Goal: Use online tool/utility

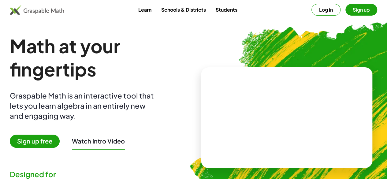
click at [141, 6] on link "Learn" at bounding box center [144, 9] width 23 height 11
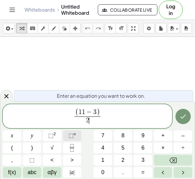
click at [67, 135] on button "⬚ n" at bounding box center [72, 135] width 19 height 11
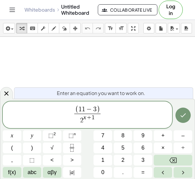
click at [108, 117] on span "( 1 1 − 3 ) 2 x + 1 ​ ​" at bounding box center [88, 115] width 170 height 20
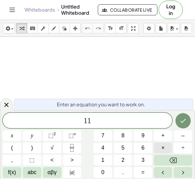
click at [163, 148] on span "×" at bounding box center [163, 148] width 3 height 8
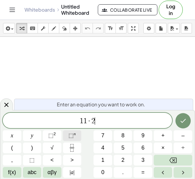
click at [70, 137] on span "⬚" at bounding box center [71, 135] width 5 height 6
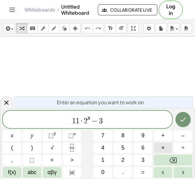
click at [162, 149] on span "×" at bounding box center [163, 148] width 3 height 8
click at [70, 129] on div "1 1 · 2 x − 3 · 2 ​ x y ⬚ 2 ⬚ n 7 8 9 + – ( ) √ 4 5 6 × ÷ , ⬚ < > 1 2 3 f(x) ab…" at bounding box center [98, 143] width 190 height 67
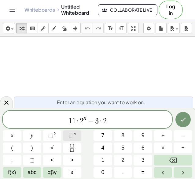
click at [71, 133] on span "⬚" at bounding box center [71, 135] width 5 height 6
click at [77, 138] on button "⬚ n" at bounding box center [72, 135] width 19 height 11
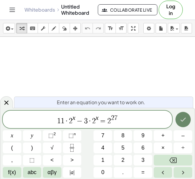
click at [182, 119] on icon "Done" at bounding box center [183, 119] width 7 height 7
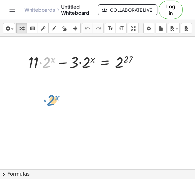
drag, startPoint x: 45, startPoint y: 64, endPoint x: 50, endPoint y: 102, distance: 38.2
drag, startPoint x: 44, startPoint y: 66, endPoint x: 92, endPoint y: 64, distance: 47.5
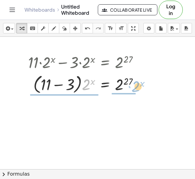
drag, startPoint x: 86, startPoint y: 83, endPoint x: 135, endPoint y: 85, distance: 49.6
click at [135, 85] on div at bounding box center [85, 83] width 121 height 23
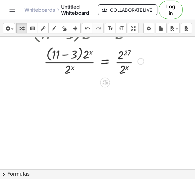
scroll to position [51, 0]
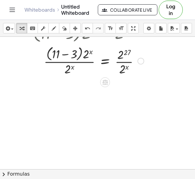
click at [81, 58] on div at bounding box center [86, 60] width 122 height 32
click at [82, 58] on div at bounding box center [86, 60] width 122 height 32
click at [74, 62] on div at bounding box center [86, 60] width 122 height 32
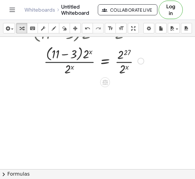
click at [74, 62] on div at bounding box center [86, 60] width 122 height 32
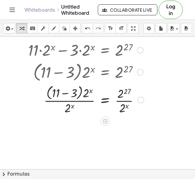
scroll to position [5, 0]
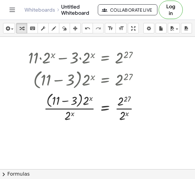
click at [73, 129] on div at bounding box center [97, 164] width 195 height 265
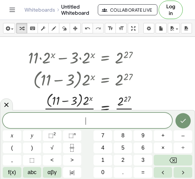
click at [151, 88] on div at bounding box center [97, 164] width 195 height 265
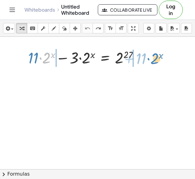
drag, startPoint x: 46, startPoint y: 61, endPoint x: 154, endPoint y: 62, distance: 108.0
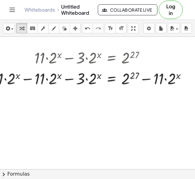
scroll to position [5, 23]
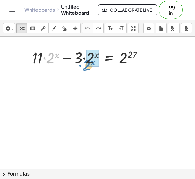
drag, startPoint x: 46, startPoint y: 59, endPoint x: 83, endPoint y: 66, distance: 37.7
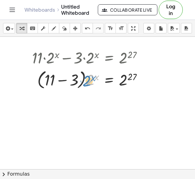
drag, startPoint x: 87, startPoint y: 81, endPoint x: 84, endPoint y: 86, distance: 5.8
click at [84, 86] on div at bounding box center [89, 79] width 121 height 23
drag, startPoint x: 92, startPoint y: 76, endPoint x: 89, endPoint y: 78, distance: 3.9
click at [89, 78] on div at bounding box center [89, 79] width 121 height 23
click at [47, 80] on div at bounding box center [89, 79] width 121 height 23
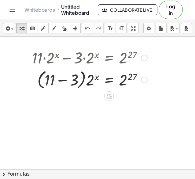
click at [47, 80] on div at bounding box center [89, 79] width 121 height 23
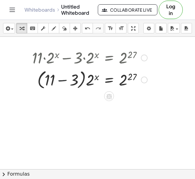
click at [56, 80] on div at bounding box center [89, 79] width 121 height 23
click at [56, 80] on div at bounding box center [89, 79] width 121 height 21
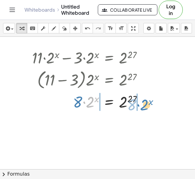
drag, startPoint x: 86, startPoint y: 105, endPoint x: 140, endPoint y: 108, distance: 54.2
click at [140, 108] on div at bounding box center [89, 101] width 121 height 21
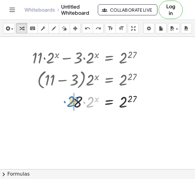
drag, startPoint x: 84, startPoint y: 104, endPoint x: 65, endPoint y: 104, distance: 19.6
click at [65, 104] on div at bounding box center [89, 101] width 121 height 21
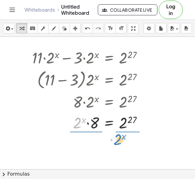
drag, startPoint x: 70, startPoint y: 126, endPoint x: 111, endPoint y: 142, distance: 43.6
click at [111, 142] on div "+ · 11 · 2 x − · 3 · 2 x = 2 27 · ( + 11 − 3 ) · 2 x = 2 27 · 8 · 2 x = 2 27 · …" at bounding box center [88, 164] width 214 height 265
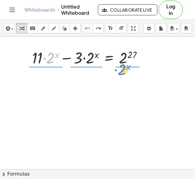
drag, startPoint x: 44, startPoint y: 62, endPoint x: 116, endPoint y: 73, distance: 72.9
click at [116, 73] on div "· 2 x + · 11 + · 11 · 2 x − · 3 · 2 x = 2 27" at bounding box center [88, 164] width 214 height 265
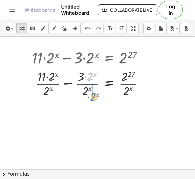
drag, startPoint x: 84, startPoint y: 79, endPoint x: 88, endPoint y: 99, distance: 20.4
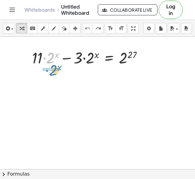
drag, startPoint x: 45, startPoint y: 58, endPoint x: 47, endPoint y: 70, distance: 12.5
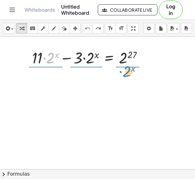
drag, startPoint x: 47, startPoint y: 60, endPoint x: 124, endPoint y: 73, distance: 78.3
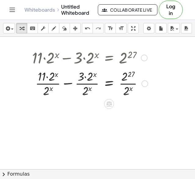
click at [48, 80] on div at bounding box center [90, 83] width 122 height 31
click at [48, 84] on div at bounding box center [90, 83] width 122 height 31
click at [40, 91] on div at bounding box center [90, 83] width 122 height 31
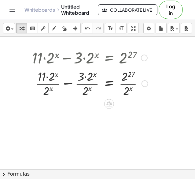
click at [40, 91] on div at bounding box center [90, 83] width 122 height 31
click at [47, 77] on div at bounding box center [90, 83] width 122 height 31
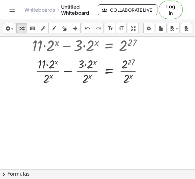
scroll to position [19, 23]
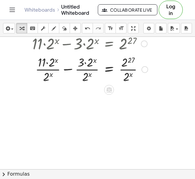
click at [142, 69] on div at bounding box center [145, 69] width 7 height 7
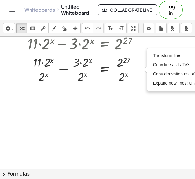
click at [132, 110] on div at bounding box center [84, 150] width 214 height 265
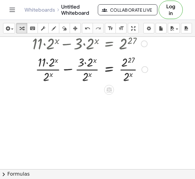
click at [85, 66] on div at bounding box center [90, 69] width 122 height 31
click at [48, 61] on div at bounding box center [90, 69] width 122 height 31
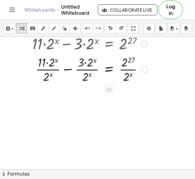
click at [48, 61] on div at bounding box center [90, 69] width 122 height 31
click at [41, 58] on div at bounding box center [90, 69] width 122 height 31
drag, startPoint x: 47, startPoint y: 63, endPoint x: 45, endPoint y: 74, distance: 10.9
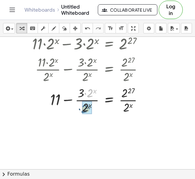
drag, startPoint x: 84, startPoint y: 93, endPoint x: 78, endPoint y: 108, distance: 16.9
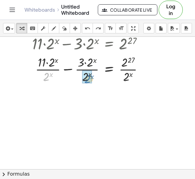
drag, startPoint x: 40, startPoint y: 76, endPoint x: 84, endPoint y: 80, distance: 44.2
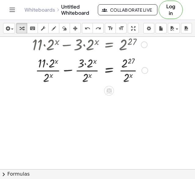
scroll to position [18, 23]
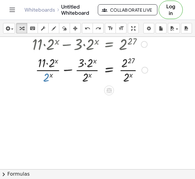
click at [40, 79] on div at bounding box center [90, 69] width 122 height 31
drag, startPoint x: 47, startPoint y: 61, endPoint x: 43, endPoint y: 75, distance: 14.4
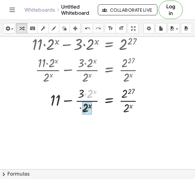
drag, startPoint x: 84, startPoint y: 92, endPoint x: 78, endPoint y: 106, distance: 15.1
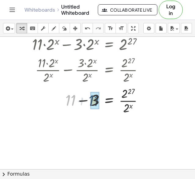
drag, startPoint x: 66, startPoint y: 99, endPoint x: 90, endPoint y: 99, distance: 23.6
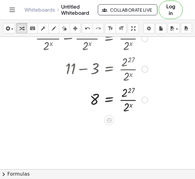
scroll to position [53, 23]
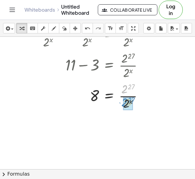
drag, startPoint x: 119, startPoint y: 92, endPoint x: 119, endPoint y: 105, distance: 13.2
drag, startPoint x: 127, startPoint y: 86, endPoint x: 129, endPoint y: 102, distance: 16.3
click at [129, 102] on div at bounding box center [90, 95] width 122 height 31
drag, startPoint x: 121, startPoint y: 103, endPoint x: 121, endPoint y: 95, distance: 8.0
click at [121, 95] on div at bounding box center [90, 95] width 122 height 31
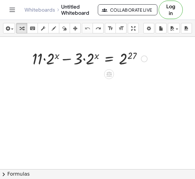
scroll to position [0, 23]
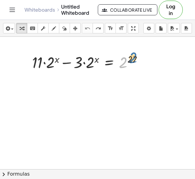
drag, startPoint x: 116, startPoint y: 66, endPoint x: 128, endPoint y: 60, distance: 12.9
click at [128, 60] on div at bounding box center [89, 61] width 121 height 21
drag, startPoint x: 128, startPoint y: 59, endPoint x: 120, endPoint y: 64, distance: 9.2
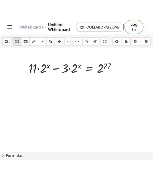
scroll to position [0, 13]
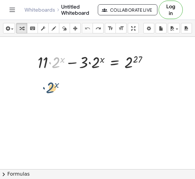
drag, startPoint x: 56, startPoint y: 60, endPoint x: 50, endPoint y: 85, distance: 26.6
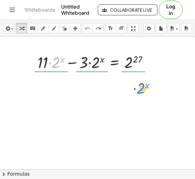
drag, startPoint x: 56, startPoint y: 58, endPoint x: 140, endPoint y: 82, distance: 86.4
click at [140, 82] on div "· 2 x + · 11 + · 11 · 2 x − · 3 · 2 x = 2 27" at bounding box center [104, 169] width 235 height 265
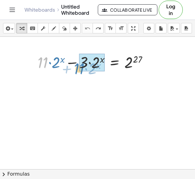
drag, startPoint x: 40, startPoint y: 64, endPoint x: 77, endPoint y: 70, distance: 37.6
click at [77, 70] on div at bounding box center [95, 61] width 121 height 21
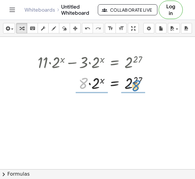
drag, startPoint x: 81, startPoint y: 82, endPoint x: 130, endPoint y: 85, distance: 49.0
click at [130, 85] on div at bounding box center [95, 82] width 121 height 21
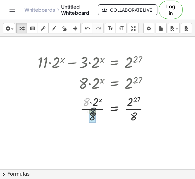
drag, startPoint x: 83, startPoint y: 103, endPoint x: 91, endPoint y: 114, distance: 13.5
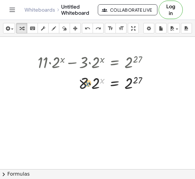
drag, startPoint x: 101, startPoint y: 81, endPoint x: 88, endPoint y: 83, distance: 13.3
click at [88, 83] on div at bounding box center [95, 82] width 121 height 21
drag, startPoint x: 81, startPoint y: 85, endPoint x: 93, endPoint y: 85, distance: 11.3
click at [93, 85] on div at bounding box center [95, 82] width 121 height 21
drag, startPoint x: 80, startPoint y: 82, endPoint x: 97, endPoint y: 84, distance: 16.6
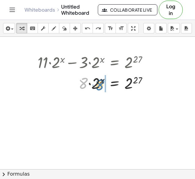
click at [97, 84] on div at bounding box center [95, 82] width 121 height 21
click at [131, 87] on div at bounding box center [95, 82] width 121 height 21
click at [100, 79] on div at bounding box center [95, 82] width 121 height 21
click at [135, 77] on div at bounding box center [95, 82] width 121 height 21
drag, startPoint x: 85, startPoint y: 81, endPoint x: 140, endPoint y: 72, distance: 55.8
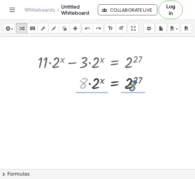
click at [140, 72] on div at bounding box center [95, 82] width 121 height 21
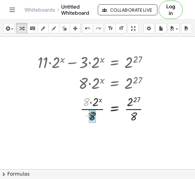
drag, startPoint x: 84, startPoint y: 101, endPoint x: 90, endPoint y: 114, distance: 14.4
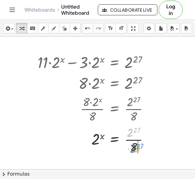
drag, startPoint x: 129, startPoint y: 131, endPoint x: 131, endPoint y: 149, distance: 17.7
click at [131, 149] on div at bounding box center [96, 139] width 122 height 31
drag, startPoint x: 135, startPoint y: 144, endPoint x: 130, endPoint y: 127, distance: 17.7
click at [130, 127] on div at bounding box center [96, 139] width 122 height 31
drag, startPoint x: 135, startPoint y: 146, endPoint x: 146, endPoint y: 135, distance: 15.4
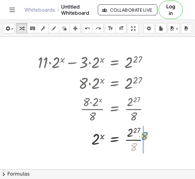
click at [146, 135] on div at bounding box center [96, 139] width 122 height 31
drag, startPoint x: 132, startPoint y: 145, endPoint x: 84, endPoint y: 136, distance: 47.9
click at [84, 136] on div at bounding box center [96, 139] width 122 height 31
drag, startPoint x: 134, startPoint y: 145, endPoint x: 152, endPoint y: 140, distance: 19.1
